Goal: Find contact information: Find contact information

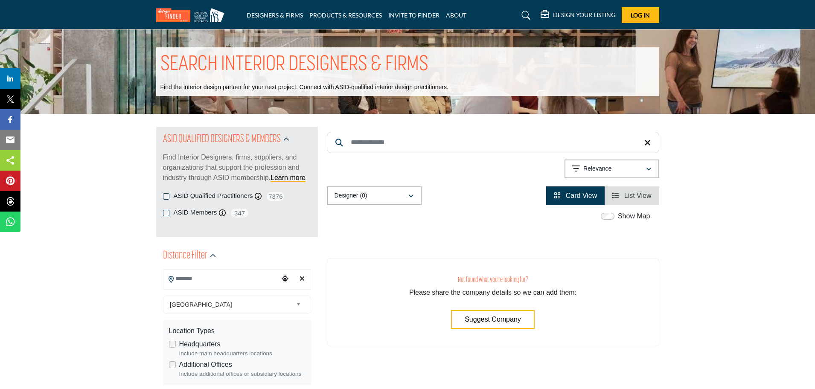
click at [489, 325] on button "Suggest Company" at bounding box center [493, 319] width 84 height 19
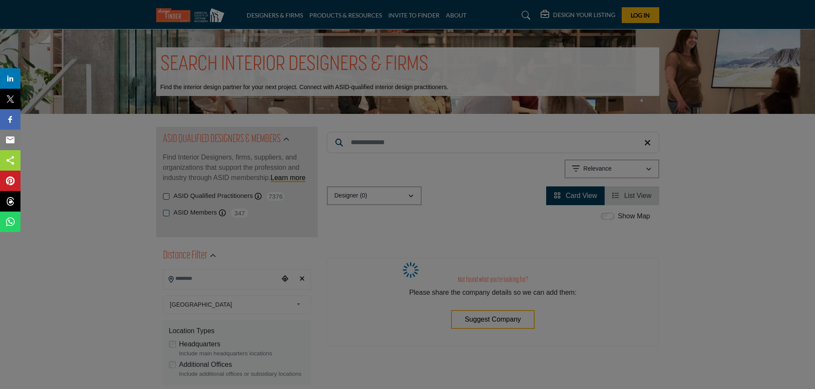
select select "**********"
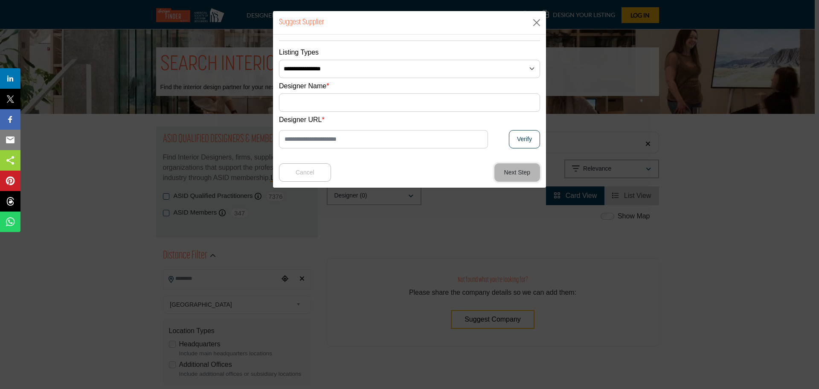
click at [510, 174] on button "Next Step" at bounding box center [517, 172] width 46 height 18
type input "********"
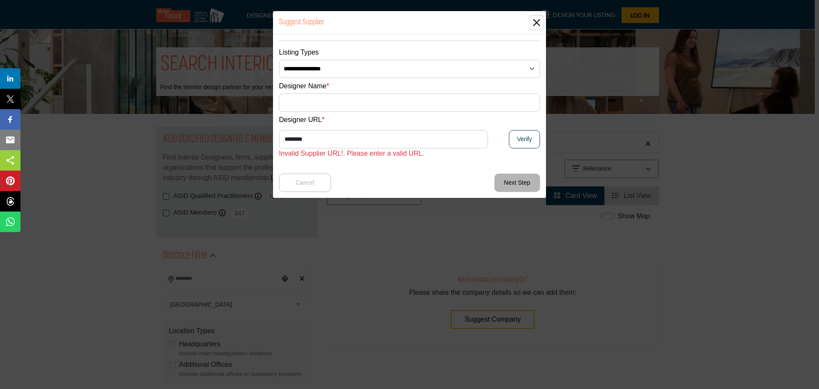
click at [540, 23] on button "Close" at bounding box center [536, 22] width 13 height 13
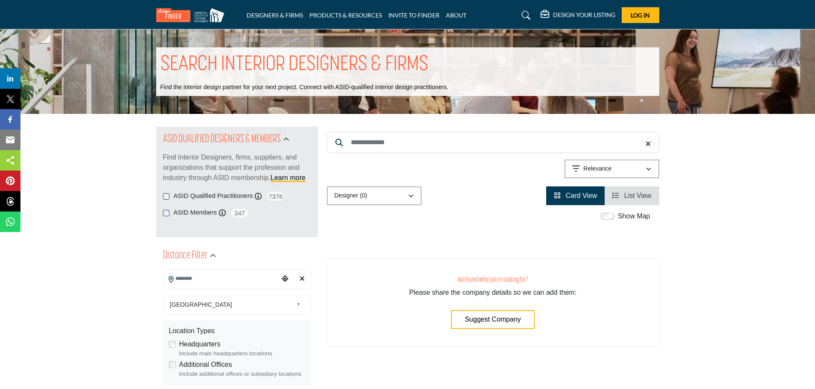
click at [167, 206] on div "ASID Qualified Practitioners ASID Qualified Practitioner who validates work and…" at bounding box center [237, 204] width 148 height 27
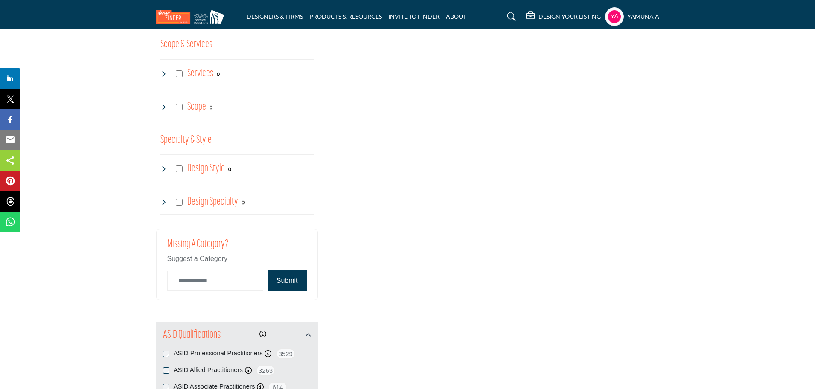
scroll to position [998, 0]
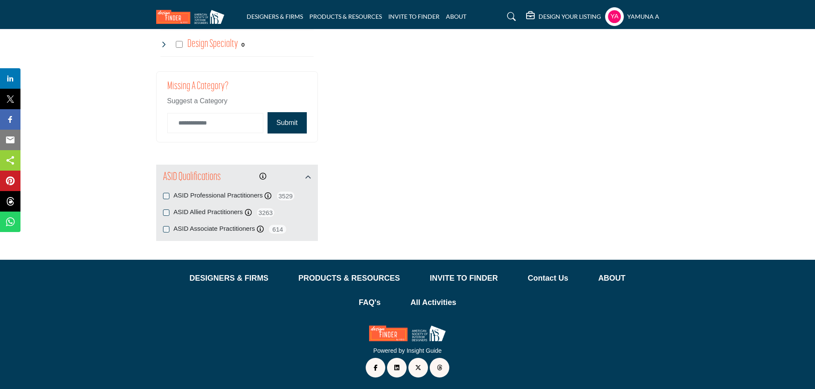
click at [290, 121] on button "Submit" at bounding box center [287, 122] width 39 height 21
click at [289, 122] on button "Submit" at bounding box center [287, 122] width 39 height 21
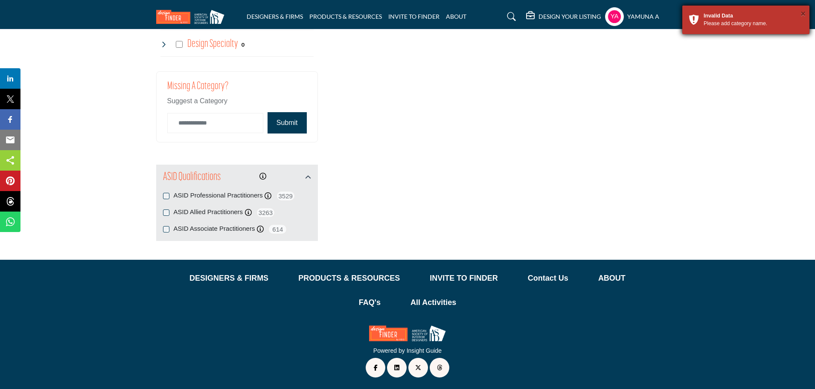
click at [803, 13] on button "×" at bounding box center [802, 13] width 5 height 9
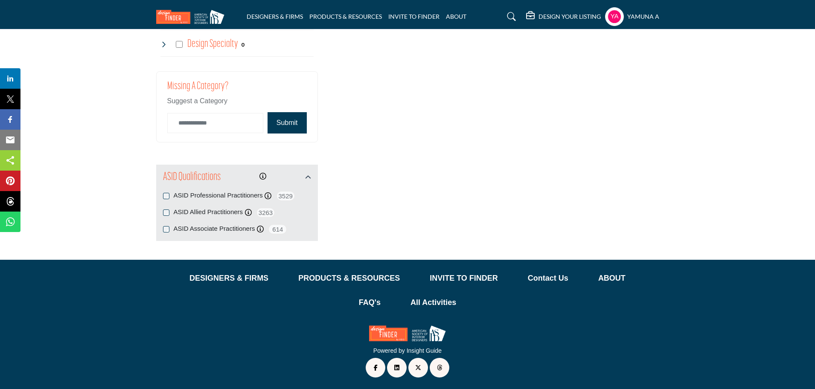
click at [276, 123] on button "Submit" at bounding box center [287, 122] width 39 height 21
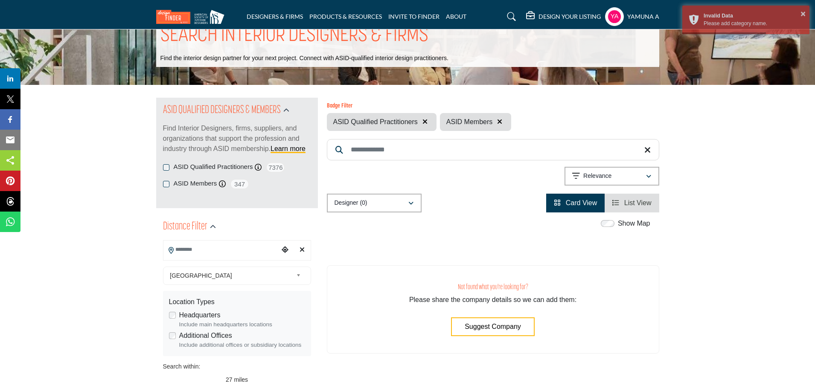
scroll to position [0, 0]
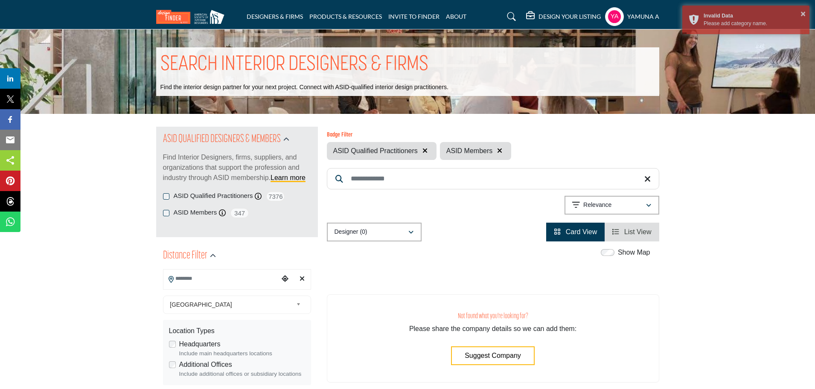
click at [424, 150] on icon "button" at bounding box center [424, 150] width 5 height 7
click at [501, 150] on div "Badge Filter ASID Qualified Practitioners ASID Members" at bounding box center [493, 146] width 332 height 28
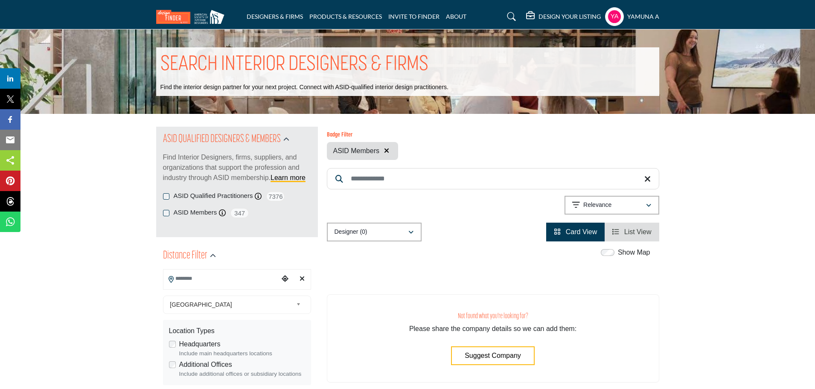
click at [388, 148] on icon "button" at bounding box center [386, 150] width 5 height 7
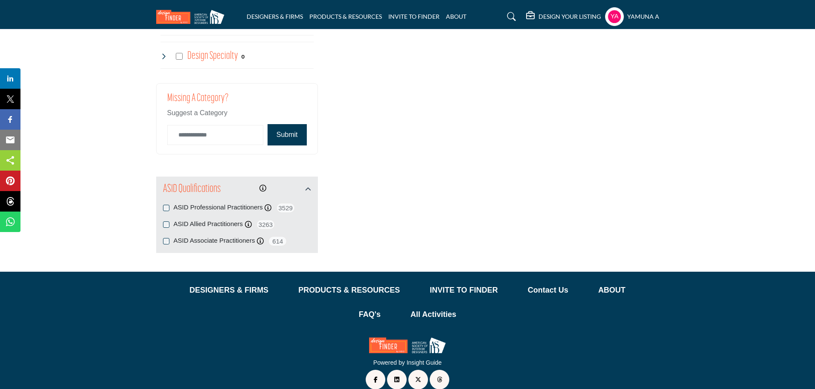
scroll to position [998, 0]
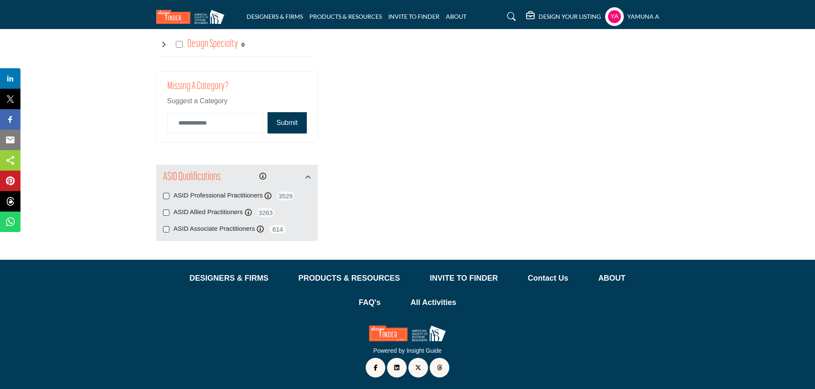
click at [294, 128] on button "Submit" at bounding box center [287, 122] width 39 height 21
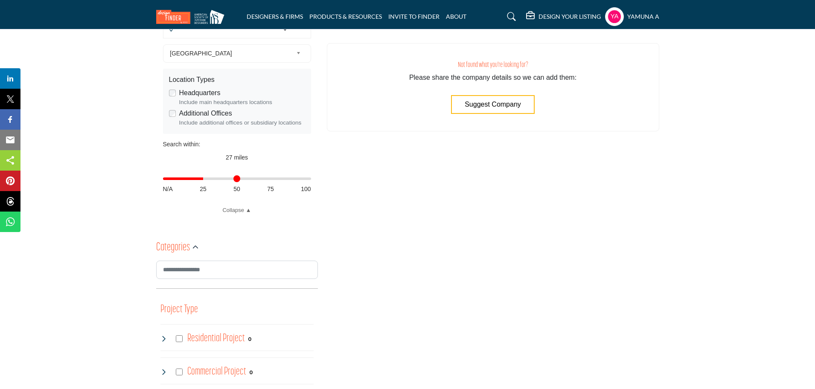
scroll to position [0, 0]
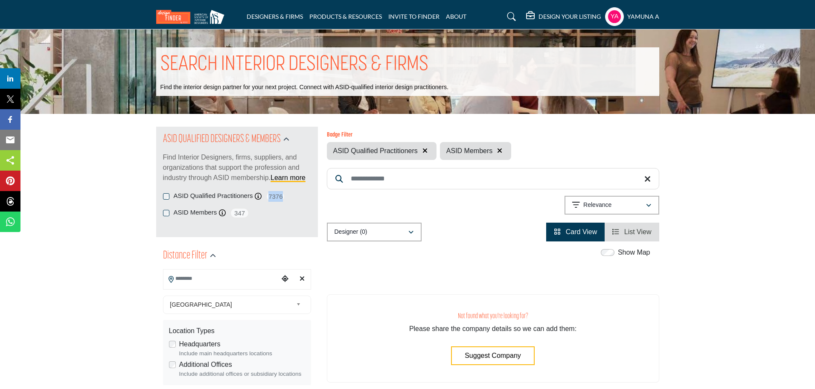
drag, startPoint x: 269, startPoint y: 196, endPoint x: 295, endPoint y: 195, distance: 26.0
click at [295, 195] on div "ASID Qualified Practitioners ASID Qualified Practitioner who validates work and…" at bounding box center [237, 196] width 148 height 11
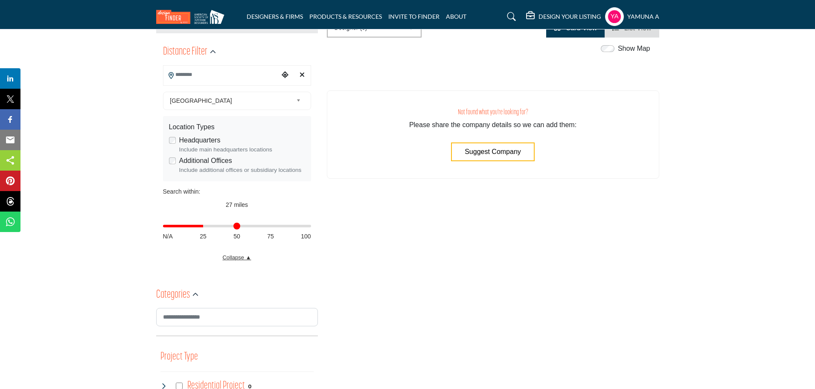
scroll to position [213, 0]
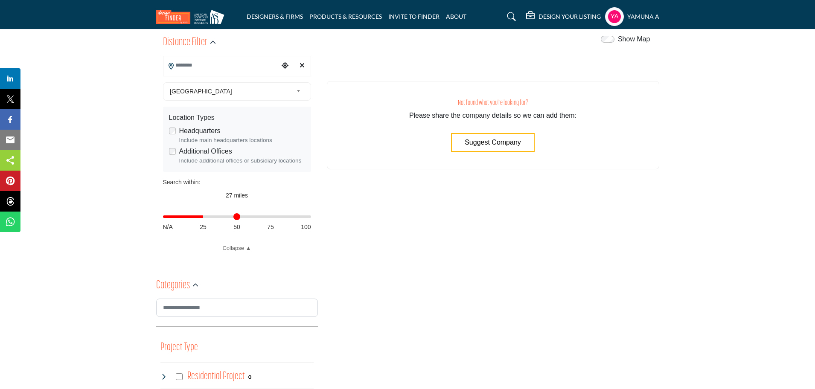
click at [308, 221] on div "Distance in miles N/A 25 50 75 100" at bounding box center [237, 220] width 148 height 33
drag, startPoint x: 236, startPoint y: 223, endPoint x: 264, endPoint y: 227, distance: 27.6
click at [239, 223] on span "50" at bounding box center [236, 227] width 7 height 9
drag, startPoint x: 204, startPoint y: 216, endPoint x: 316, endPoint y: 227, distance: 111.9
type input "***"
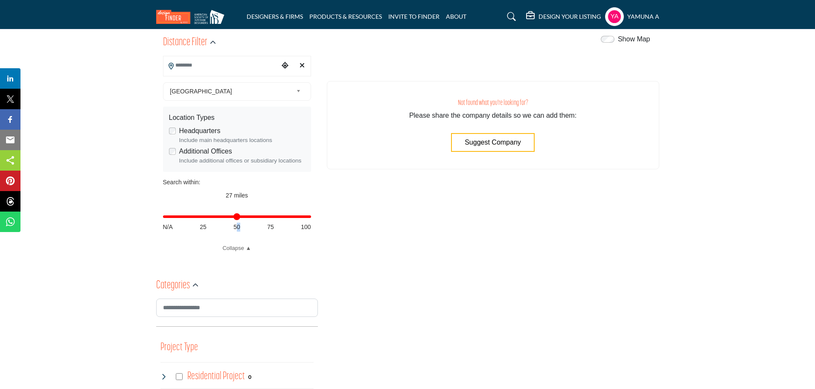
click at [311, 218] on input "Distance in miles" at bounding box center [237, 217] width 148 height 2
click at [292, 113] on div "Location Types" at bounding box center [237, 118] width 136 height 10
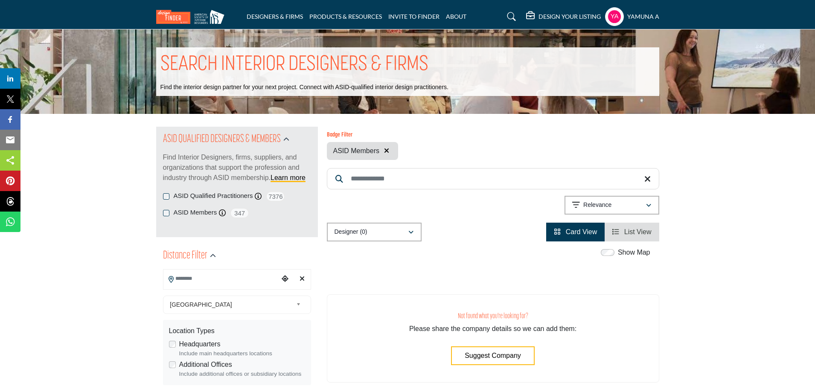
type input "**********"
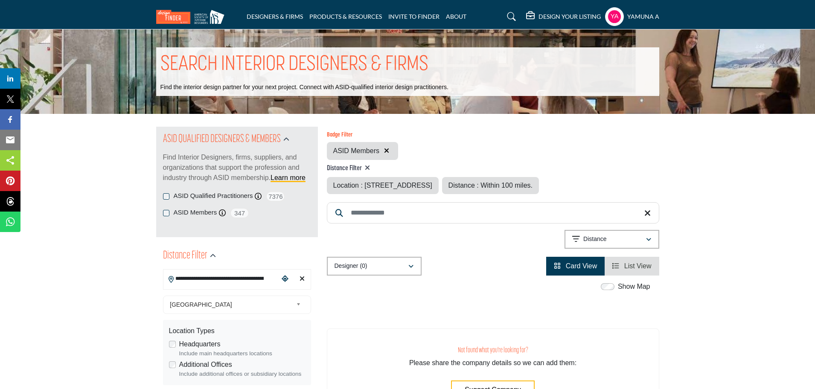
drag, startPoint x: 369, startPoint y: 167, endPoint x: 367, endPoint y: 162, distance: 5.9
click at [369, 167] on icon at bounding box center [367, 167] width 5 height 7
click at [368, 166] on div "Badge Filter ASID Members Distance Filter Location : 427 1st Cross Road, Banasv…" at bounding box center [493, 201] width 332 height 149
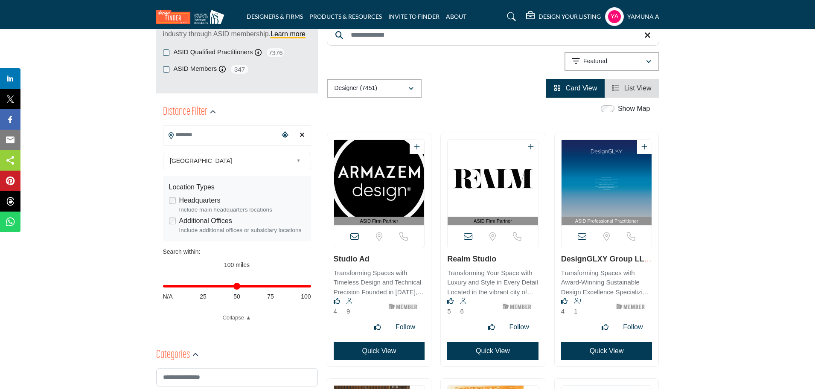
scroll to position [160, 0]
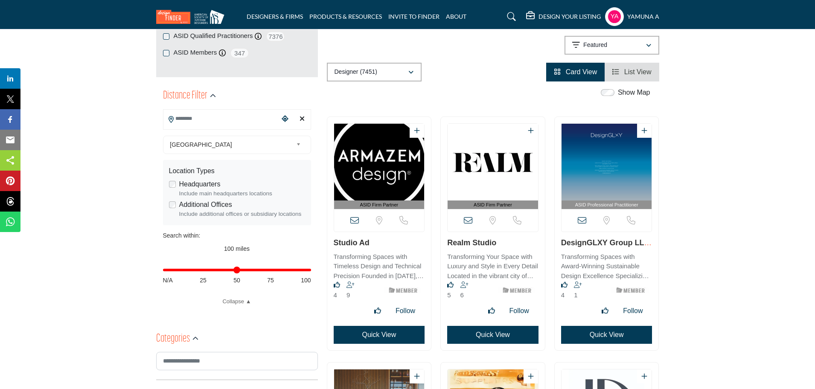
drag, startPoint x: 452, startPoint y: 87, endPoint x: 449, endPoint y: 91, distance: 5.5
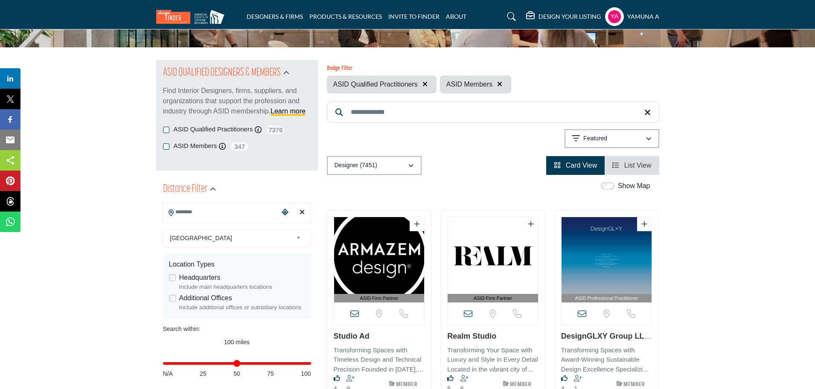
scroll to position [0, 0]
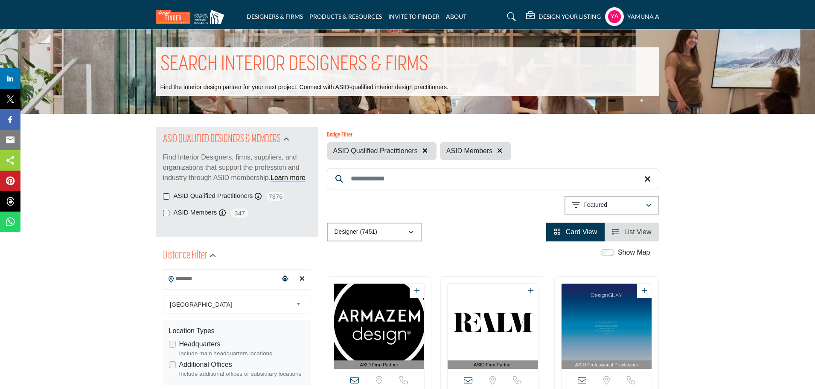
click at [639, 15] on h5 "yamuna a" at bounding box center [643, 16] width 32 height 9
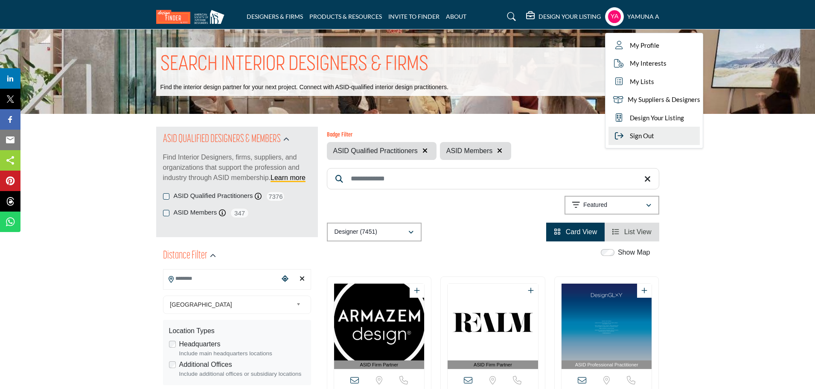
click at [649, 134] on span "Sign Out" at bounding box center [642, 136] width 24 height 10
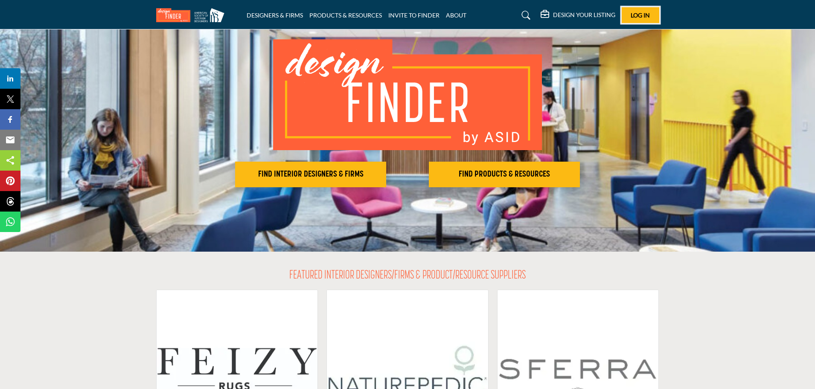
scroll to position [53, 0]
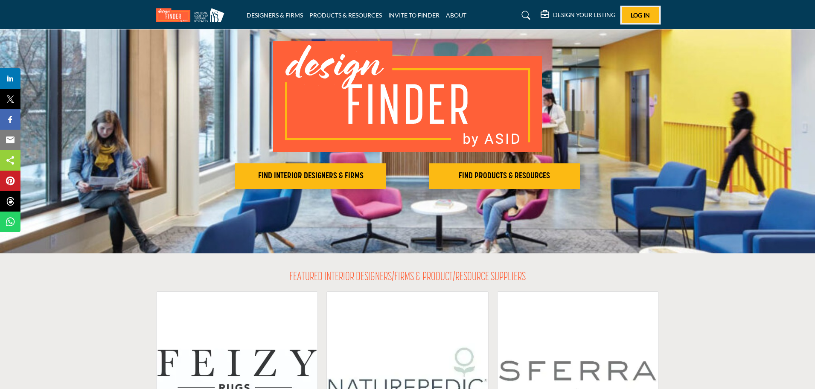
click at [646, 15] on span "Log In" at bounding box center [640, 15] width 19 height 7
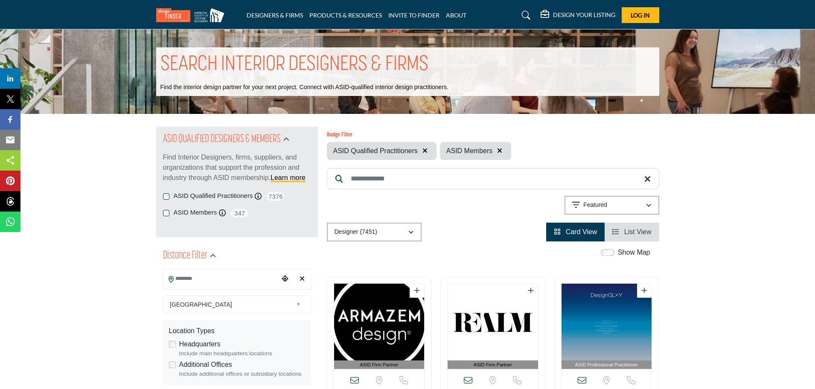
click at [637, 233] on span "List View" at bounding box center [637, 231] width 27 height 7
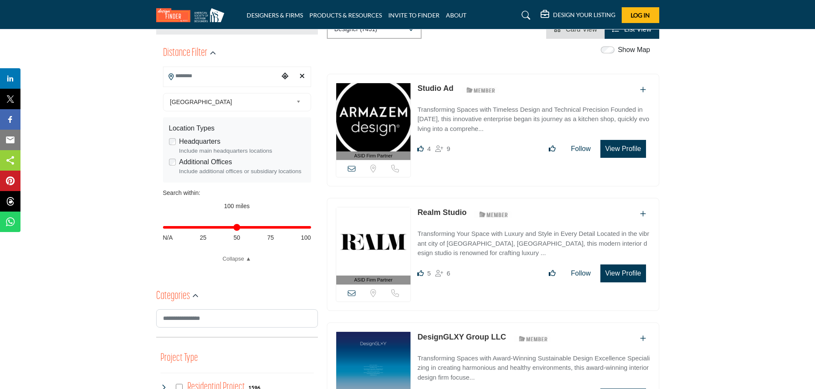
scroll to position [213, 0]
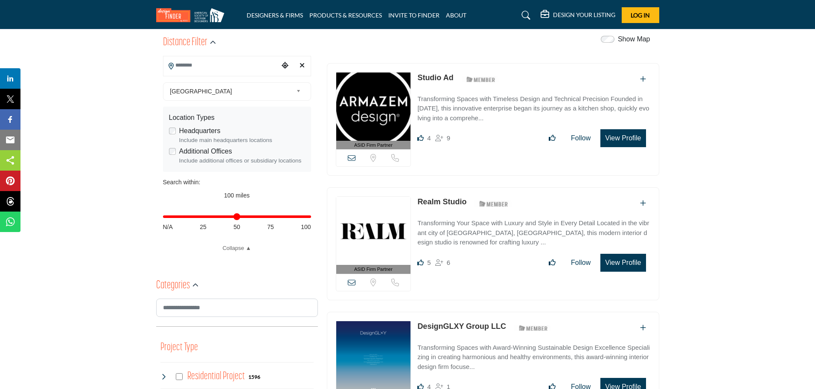
drag, startPoint x: 622, startPoint y: 137, endPoint x: 673, endPoint y: 140, distance: 51.2
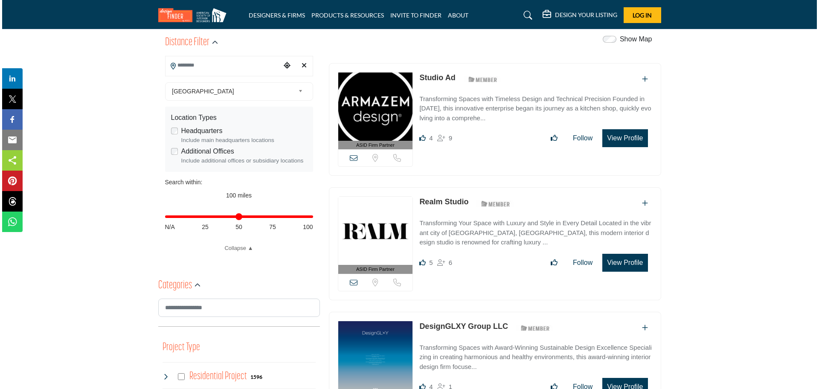
scroll to position [215, 0]
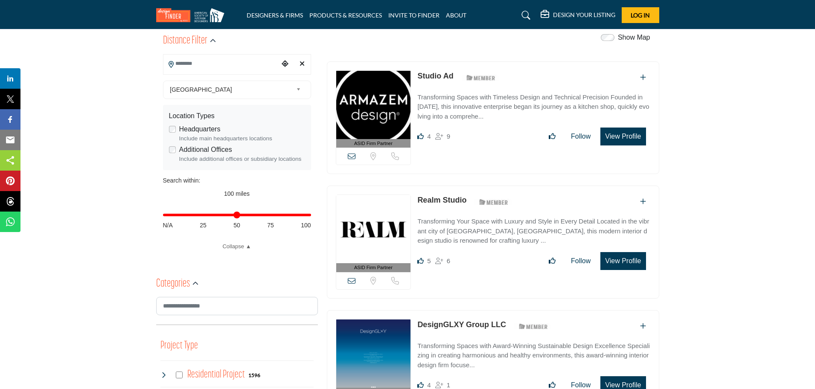
click at [632, 137] on button "View Profile" at bounding box center [622, 137] width 45 height 18
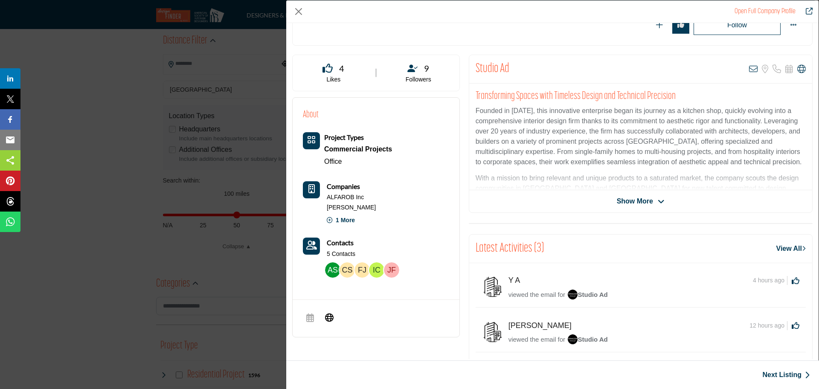
scroll to position [195, 0]
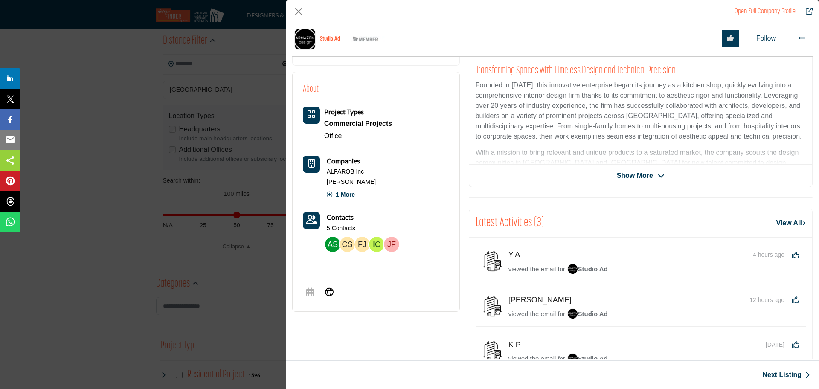
click at [339, 216] on b "Contacts" at bounding box center [340, 217] width 27 height 8
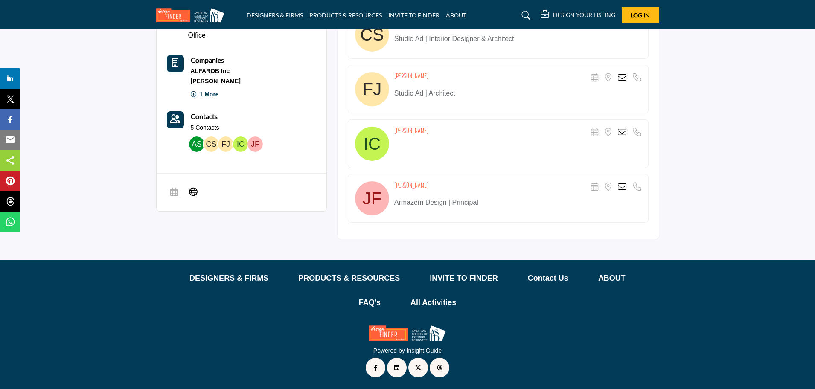
scroll to position [53, 0]
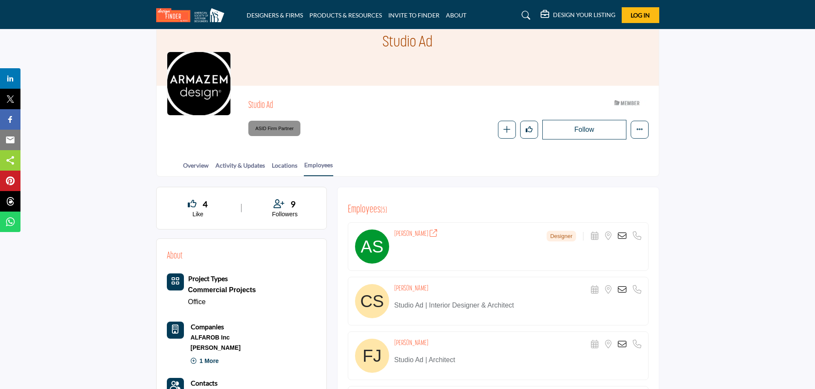
click at [622, 234] on icon at bounding box center [622, 236] width 9 height 9
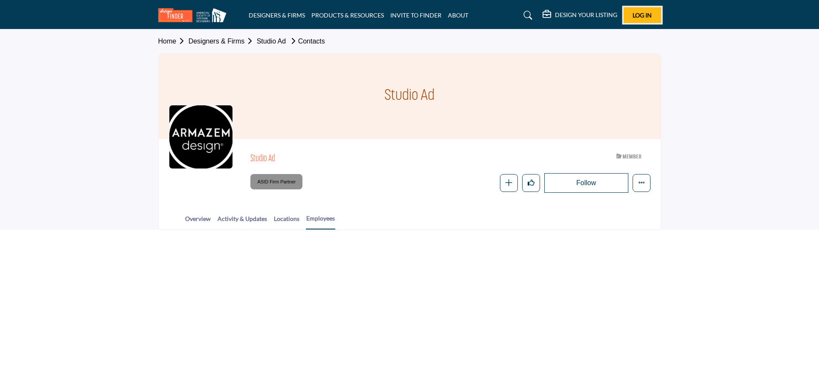
click at [643, 19] on button "Log In" at bounding box center [643, 15] width 38 height 16
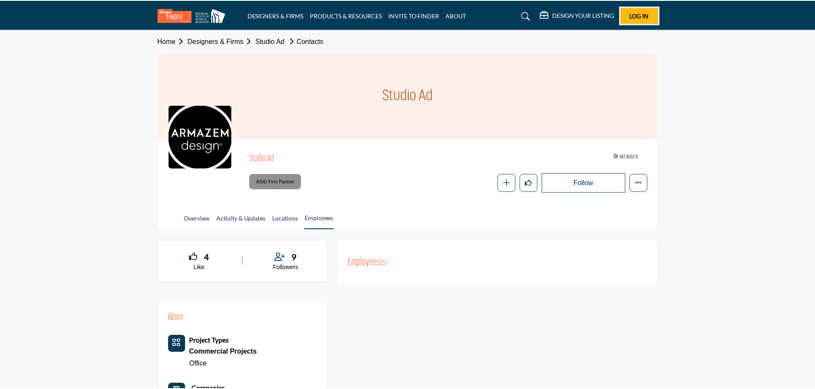
scroll to position [53, 0]
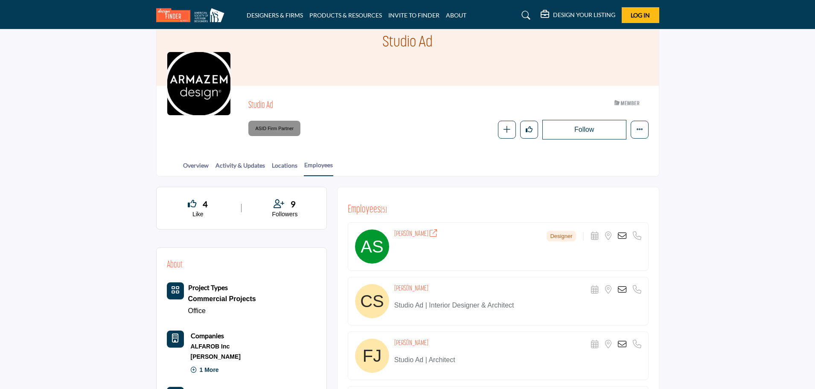
click at [0, 0] on div at bounding box center [0, 0] width 0 height 0
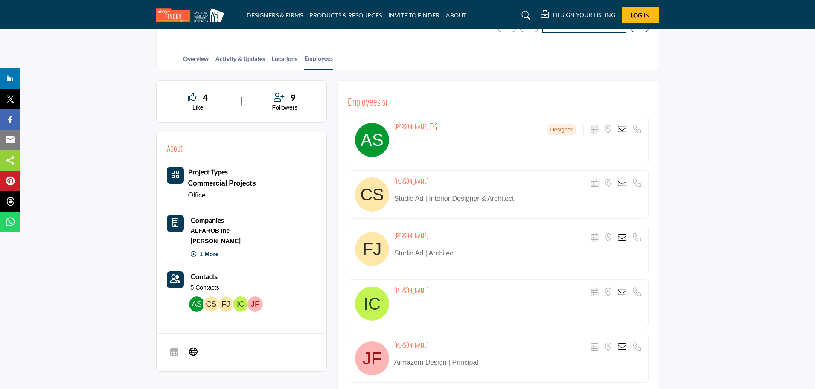
scroll to position [213, 0]
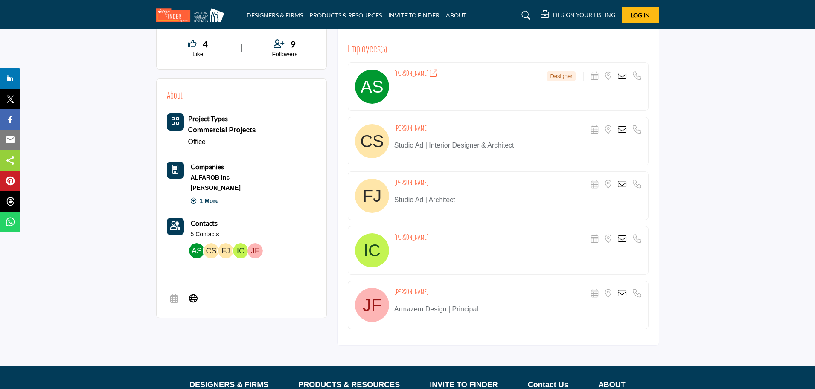
drag, startPoint x: 401, startPoint y: 288, endPoint x: 510, endPoint y: 307, distance: 109.9
click at [500, 308] on div "[PERSON_NAME] Scheduler URL is currently unavailable for this contact. Location…" at bounding box center [517, 301] width 247 height 26
drag, startPoint x: 623, startPoint y: 74, endPoint x: 683, endPoint y: 81, distance: 60.5
click at [694, 78] on section "4 Like 9 Followers About Project Types Commercial Projects Office" at bounding box center [407, 192] width 815 height 350
click at [621, 76] on icon at bounding box center [622, 76] width 9 height 9
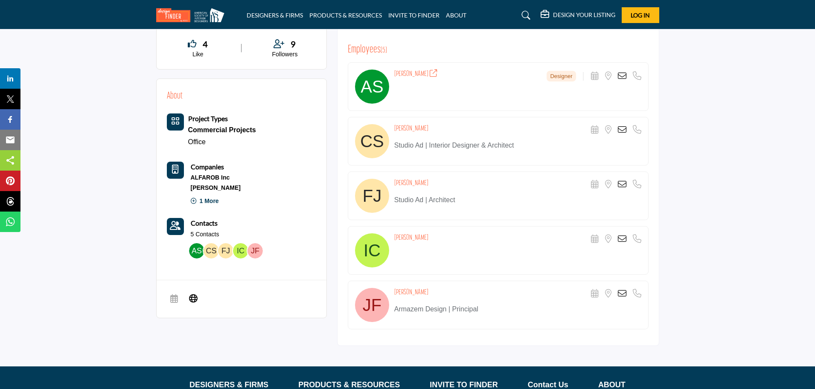
click at [621, 76] on icon at bounding box center [622, 76] width 9 height 9
